Goal: Communication & Community: Answer question/provide support

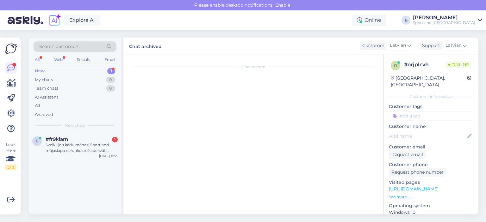
scroll to position [299, 0]
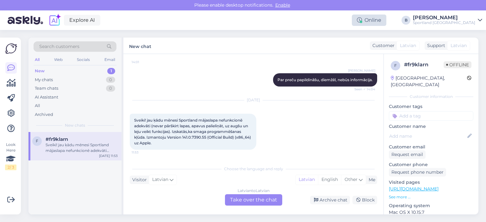
click at [386, 19] on div "Online" at bounding box center [369, 20] width 34 height 11
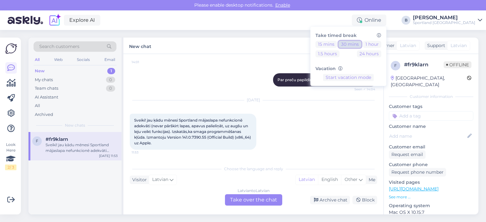
click at [361, 43] on button "30 mins" at bounding box center [350, 44] width 23 height 7
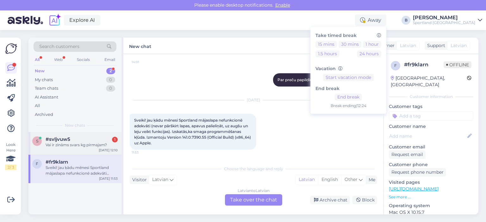
click at [73, 145] on div "Vai ir zināms svars kg pirmajam?" at bounding box center [82, 145] width 72 height 6
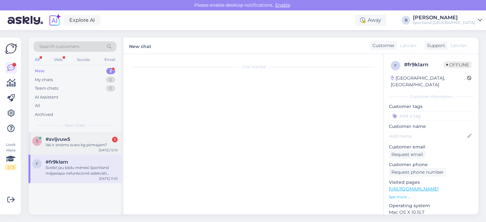
scroll to position [204, 0]
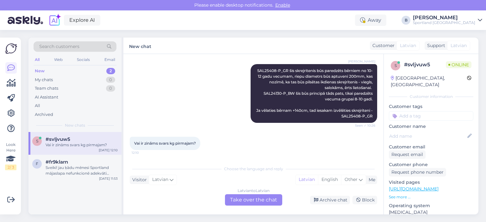
click at [251, 201] on div "Latvian to Latvian Take over the chat" at bounding box center [253, 200] width 57 height 11
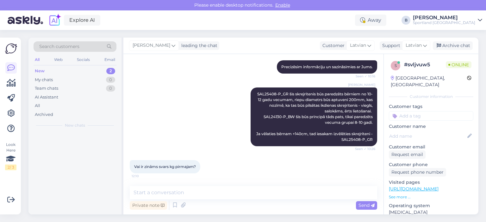
scroll to position [181, 0]
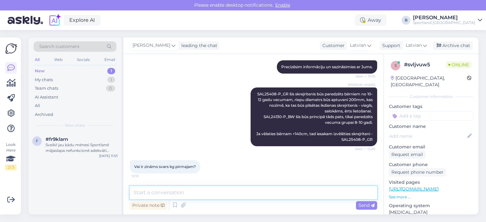
click at [251, 195] on textarea at bounding box center [253, 192] width 247 height 13
type textarea "Nē, diemžēl, precīzs svars nav norādīts."
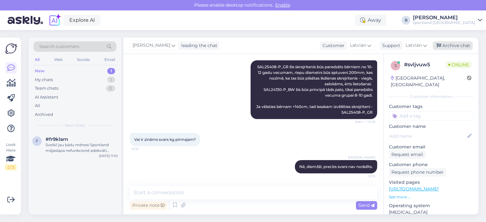
click at [462, 45] on div "Archive chat" at bounding box center [453, 45] width 40 height 9
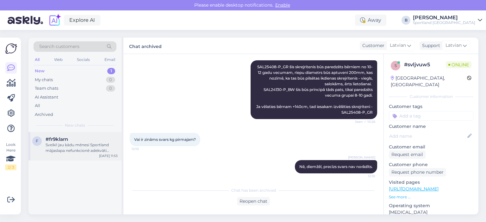
click at [68, 147] on div "Sveiki! jau ķādu mēnesi Sportland mājaslapa nefunkcionē adekvāti (nevar pārškir…" at bounding box center [82, 147] width 72 height 11
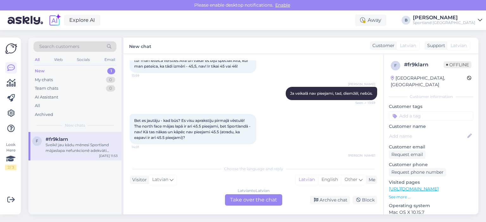
scroll to position [299, 0]
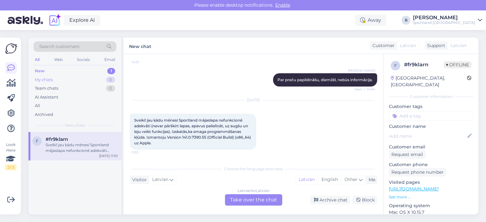
click at [46, 78] on div "My chats" at bounding box center [44, 80] width 18 height 6
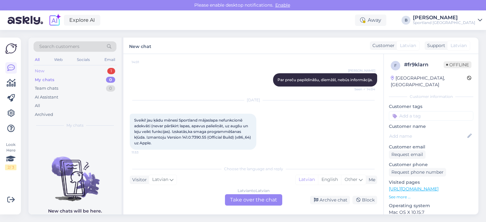
click at [48, 72] on div "New 1" at bounding box center [75, 71] width 83 height 9
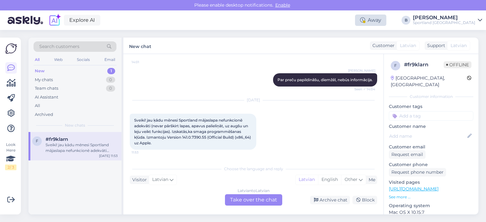
click at [386, 17] on div "Away" at bounding box center [370, 20] width 31 height 11
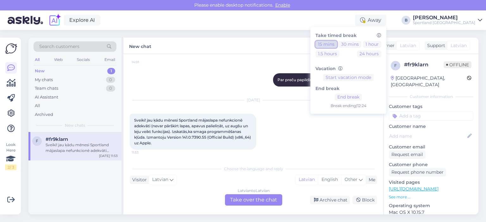
click at [337, 47] on button "15 mins" at bounding box center [326, 44] width 22 height 7
click at [241, 56] on div "Chat started [DATE] Sveiki! Ir tā ,ka man nepieciešami nevis 46 izmēra (pielaik…" at bounding box center [253, 134] width 260 height 161
